Goal: Connect with others: Ask a question

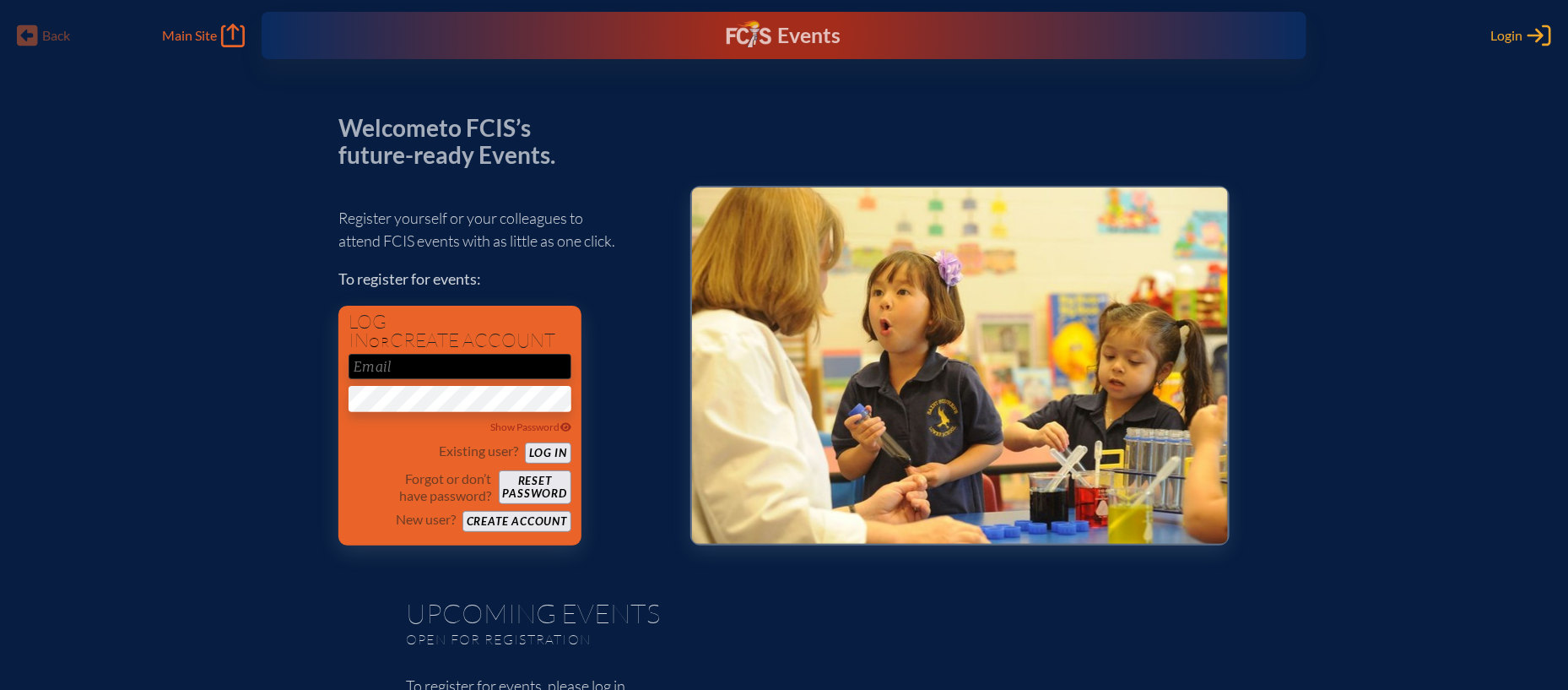
click at [1518, 38] on span "Login" at bounding box center [1507, 36] width 32 height 17
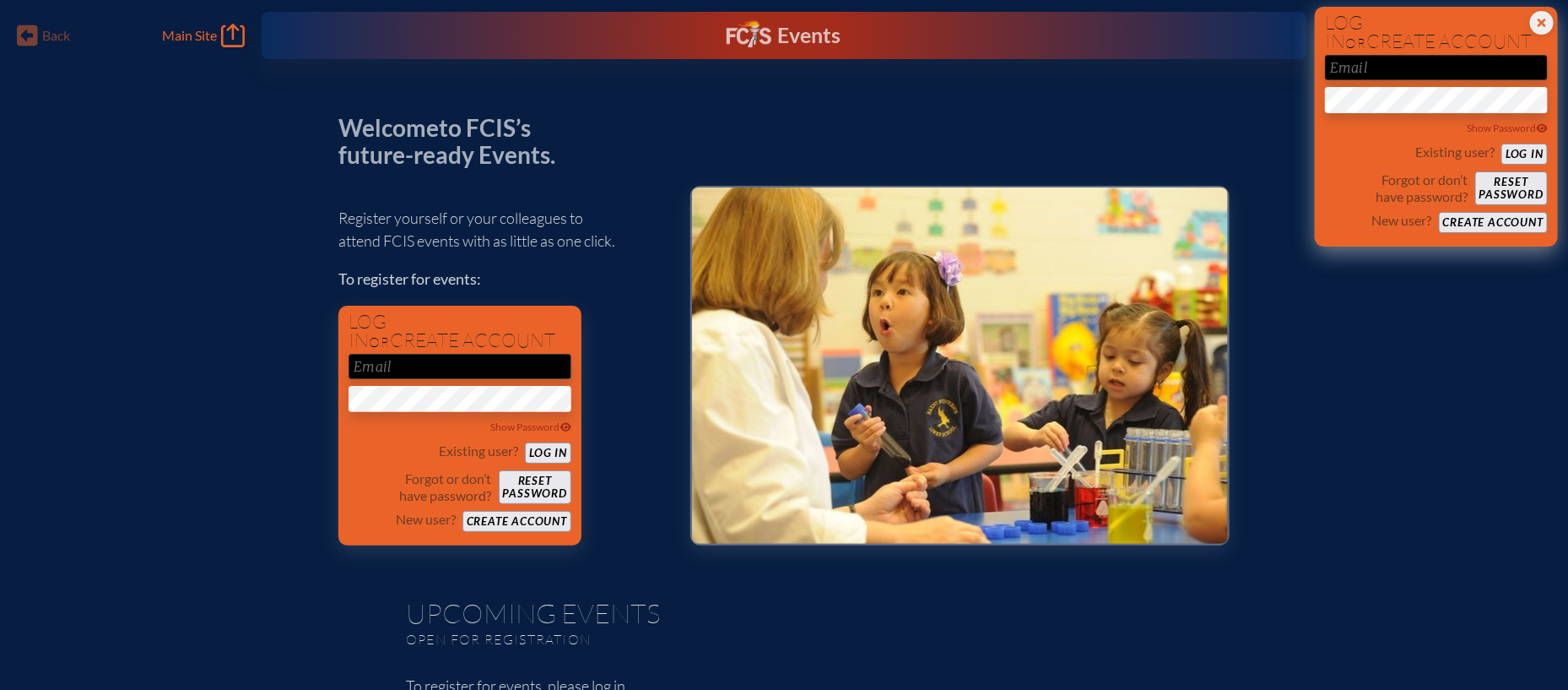
click at [1493, 64] on input "email" at bounding box center [1436, 67] width 223 height 26
type input "[EMAIL_ADDRESS][DOMAIN_NAME]"
click at [1516, 147] on button "Log in" at bounding box center [1524, 154] width 46 height 21
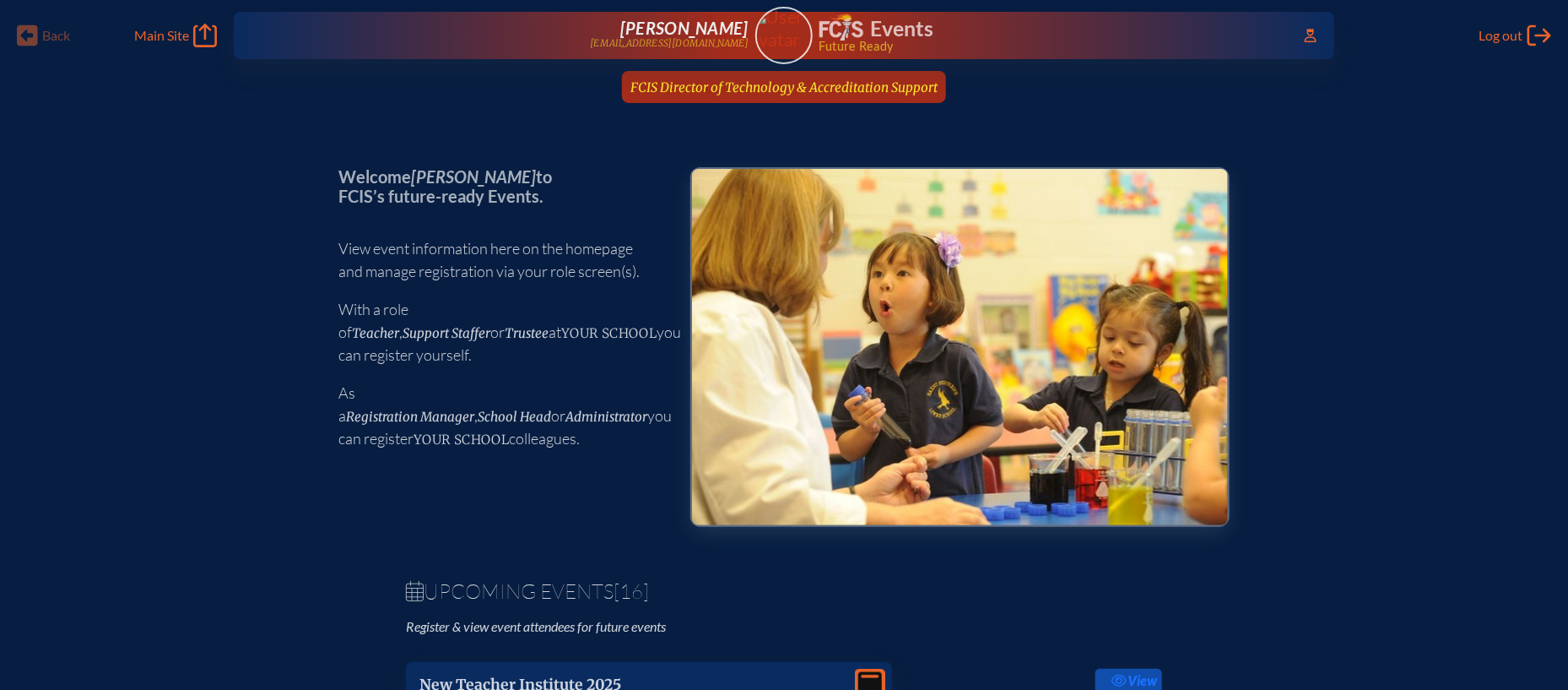
click at [845, 82] on span "FCIS Director of Technology & Accreditation Support" at bounding box center [784, 87] width 307 height 16
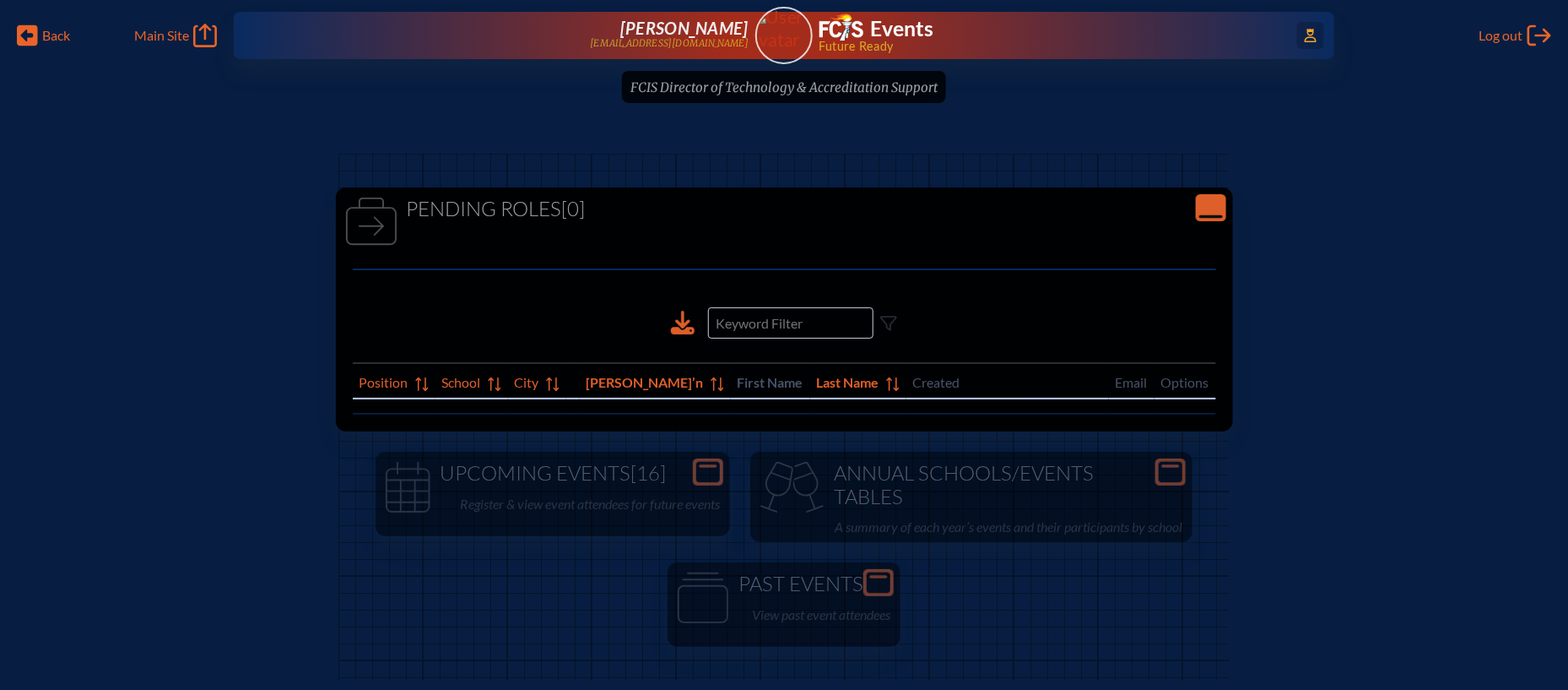
click at [1308, 36] on icon at bounding box center [1310, 35] width 11 height 13
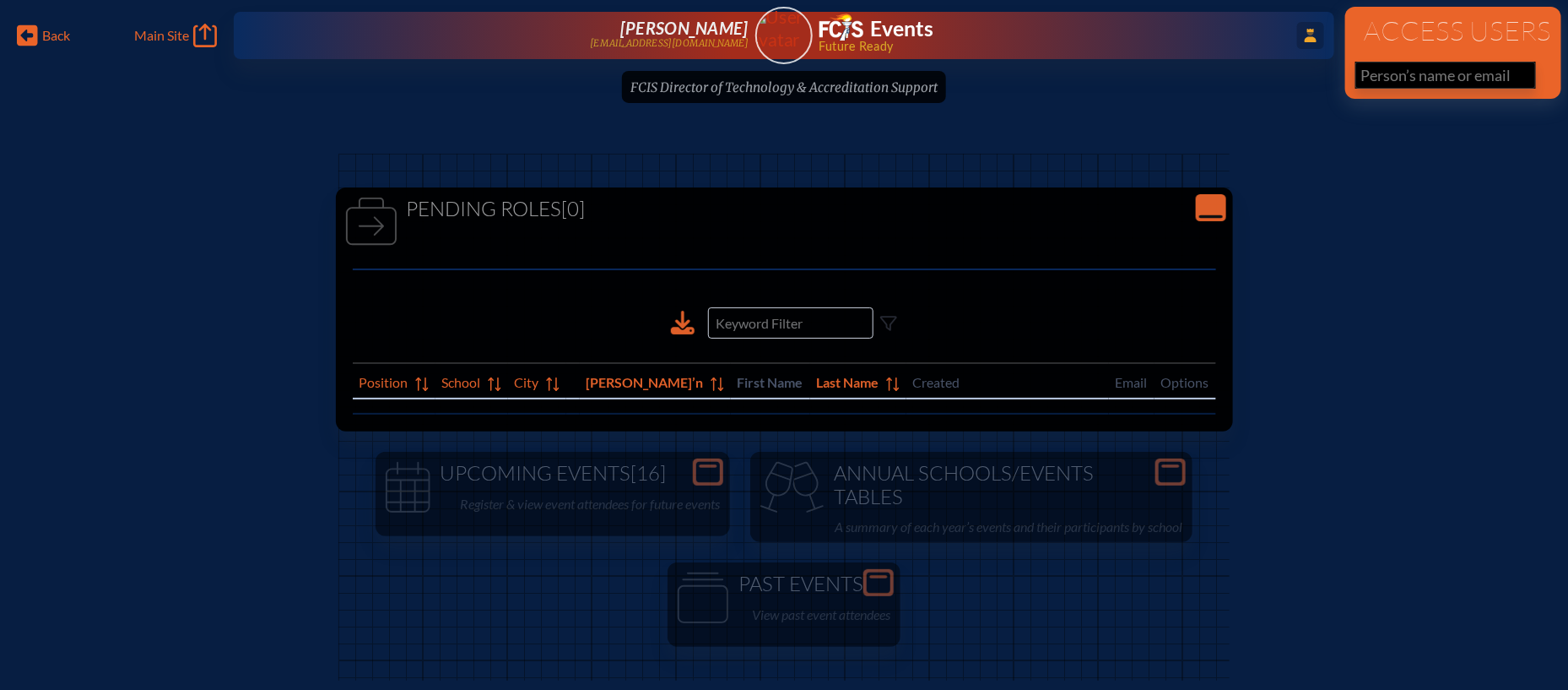
click at [1380, 74] on input "text" at bounding box center [1446, 75] width 181 height 27
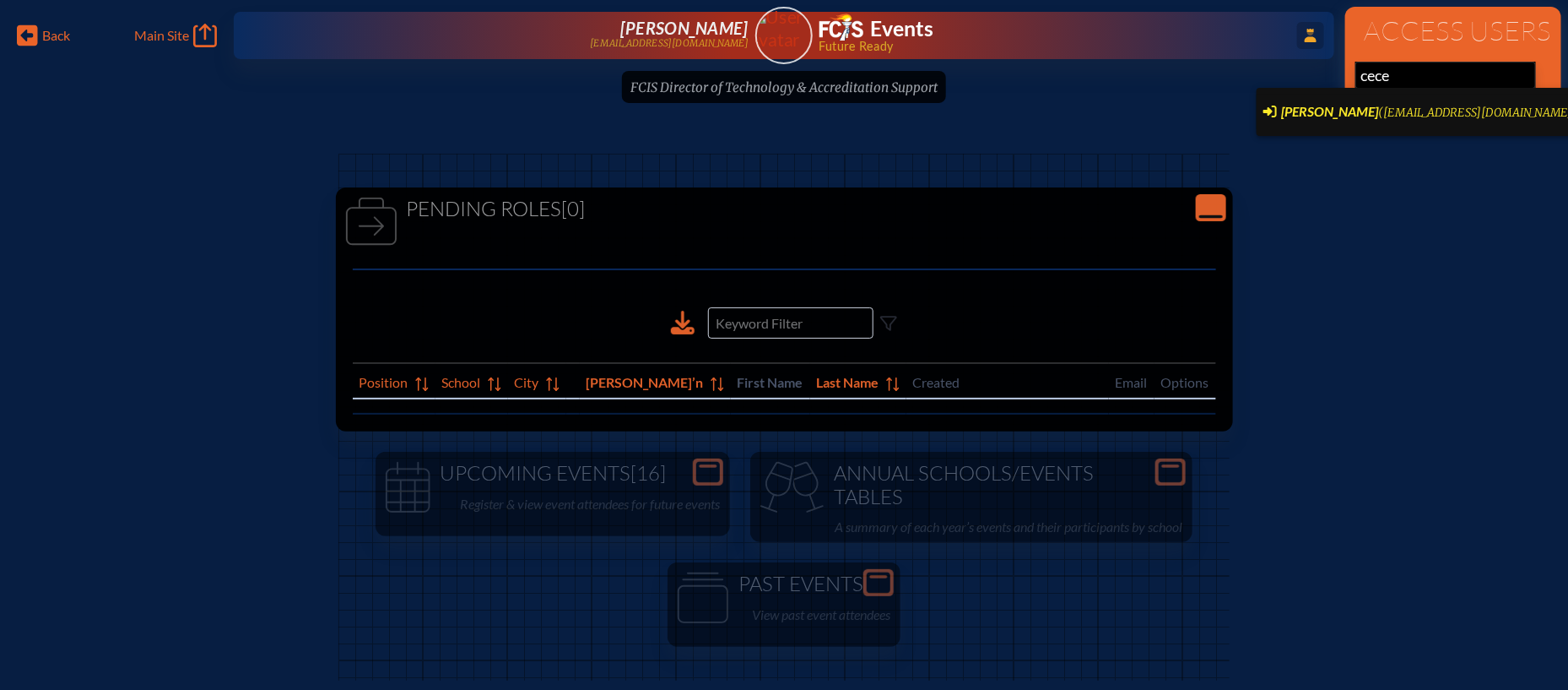
click at [1380, 118] on span "(CGude@academyprep.org)" at bounding box center [1479, 112] width 199 height 14
type input "[EMAIL_ADDRESS][DOMAIN_NAME]"
